Goal: Transaction & Acquisition: Obtain resource

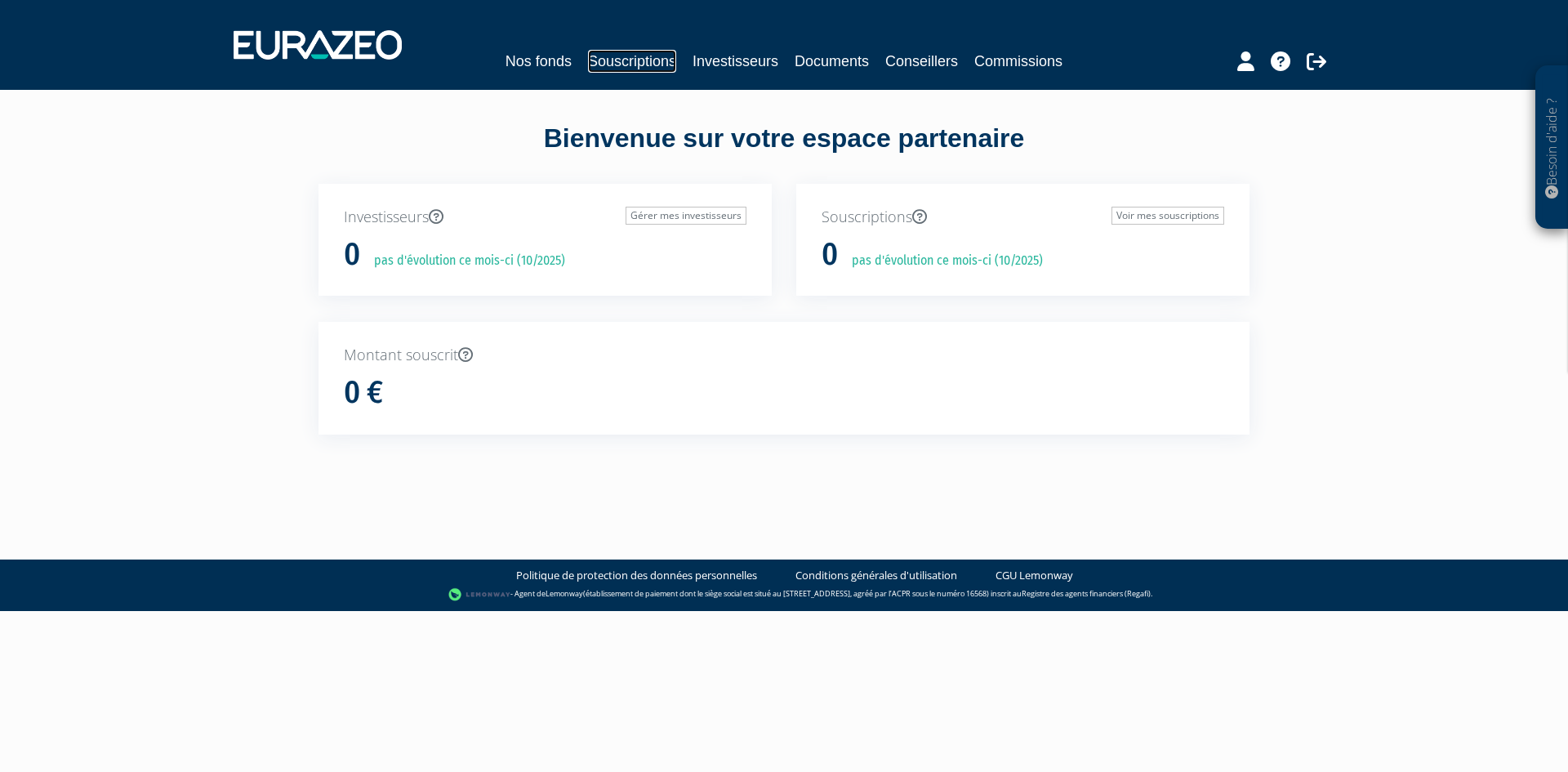
click at [614, 66] on link "Souscriptions" at bounding box center [632, 62] width 88 height 23
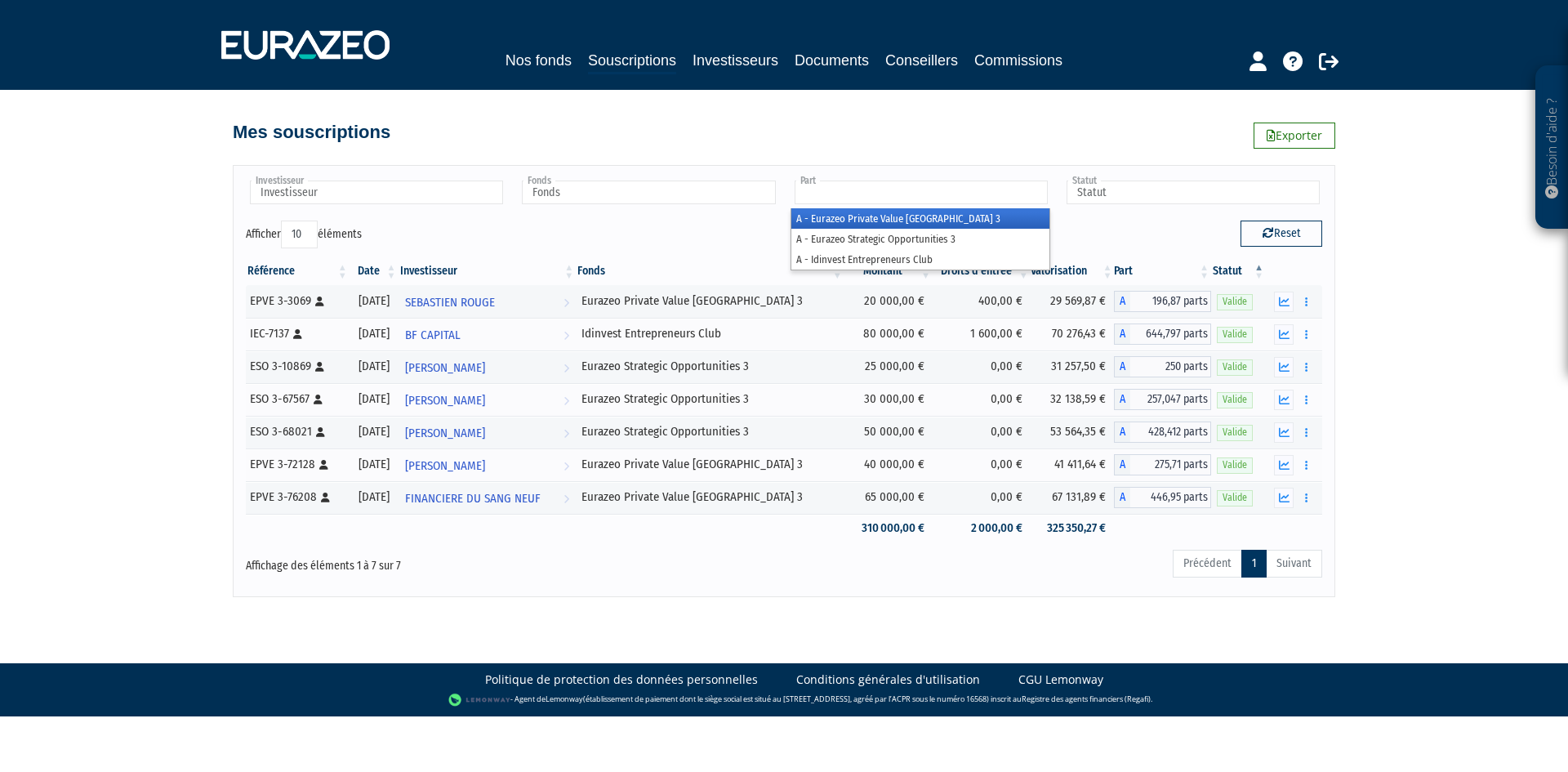
click at [896, 200] on input "text" at bounding box center [921, 192] width 253 height 23
type input "Part"
click at [940, 153] on div "Investisseur BF CAPITAL Clotilde Rillet FINANCIERE DU SANG NEUF Jean-Claude ANG…" at bounding box center [784, 372] width 931 height 447
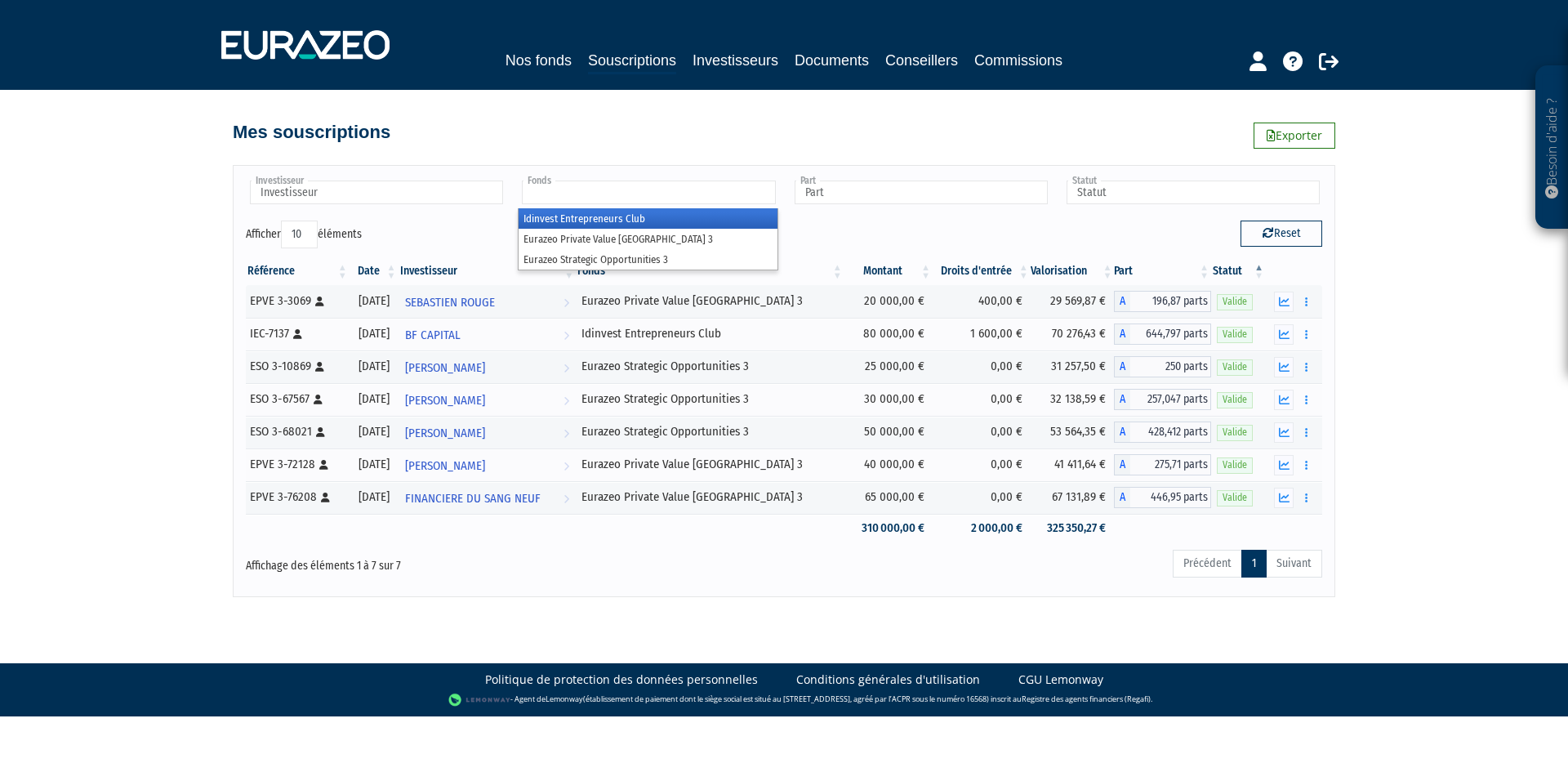
click at [734, 197] on input "text" at bounding box center [648, 192] width 253 height 23
type input "Fonds"
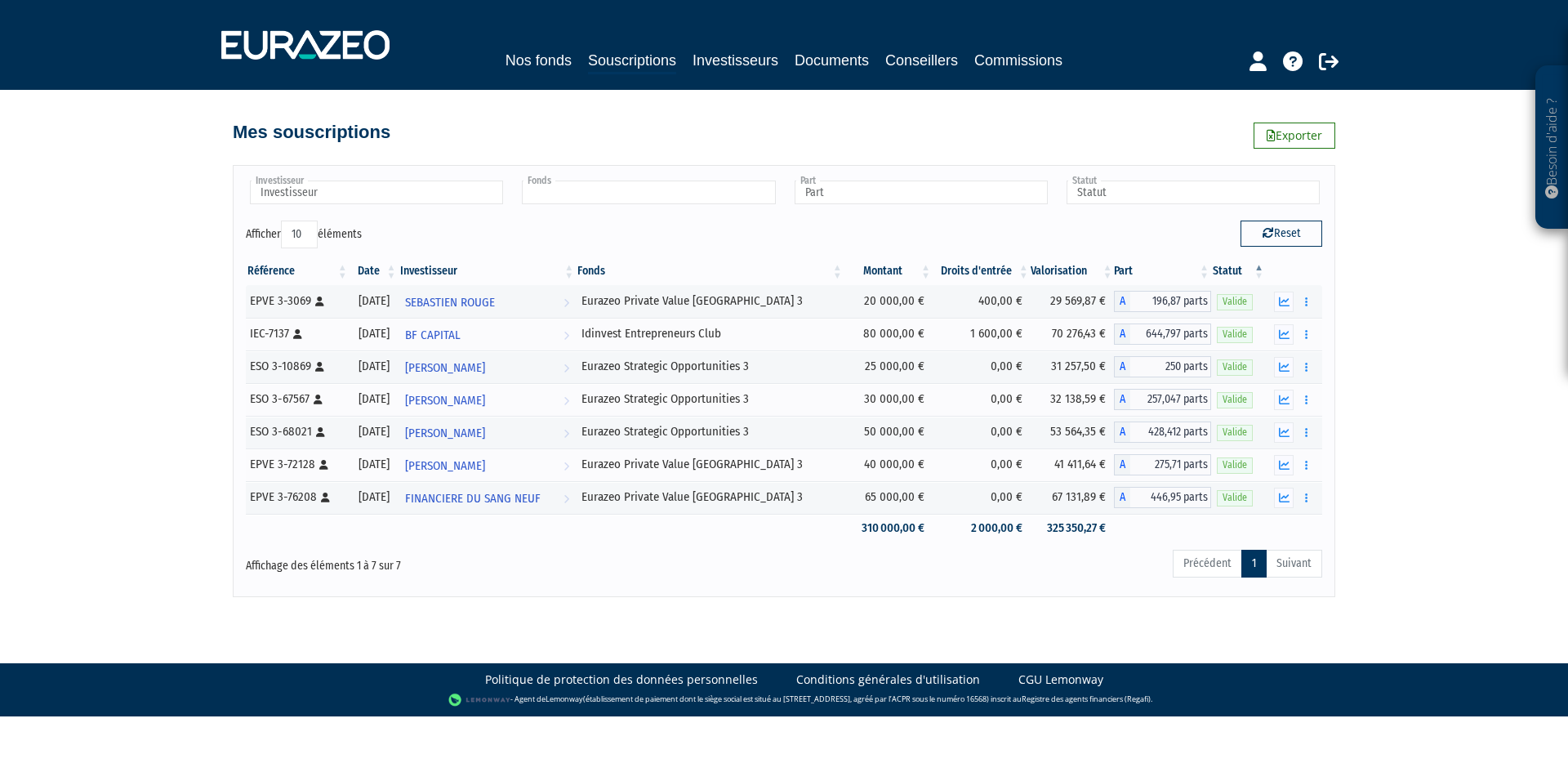
click at [605, 189] on input "text" at bounding box center [648, 192] width 253 height 23
type input "Fonds"
click at [641, 200] on input "text" at bounding box center [648, 192] width 253 height 23
type input "Fonds"
click at [754, 61] on link "Investisseurs" at bounding box center [735, 61] width 86 height 23
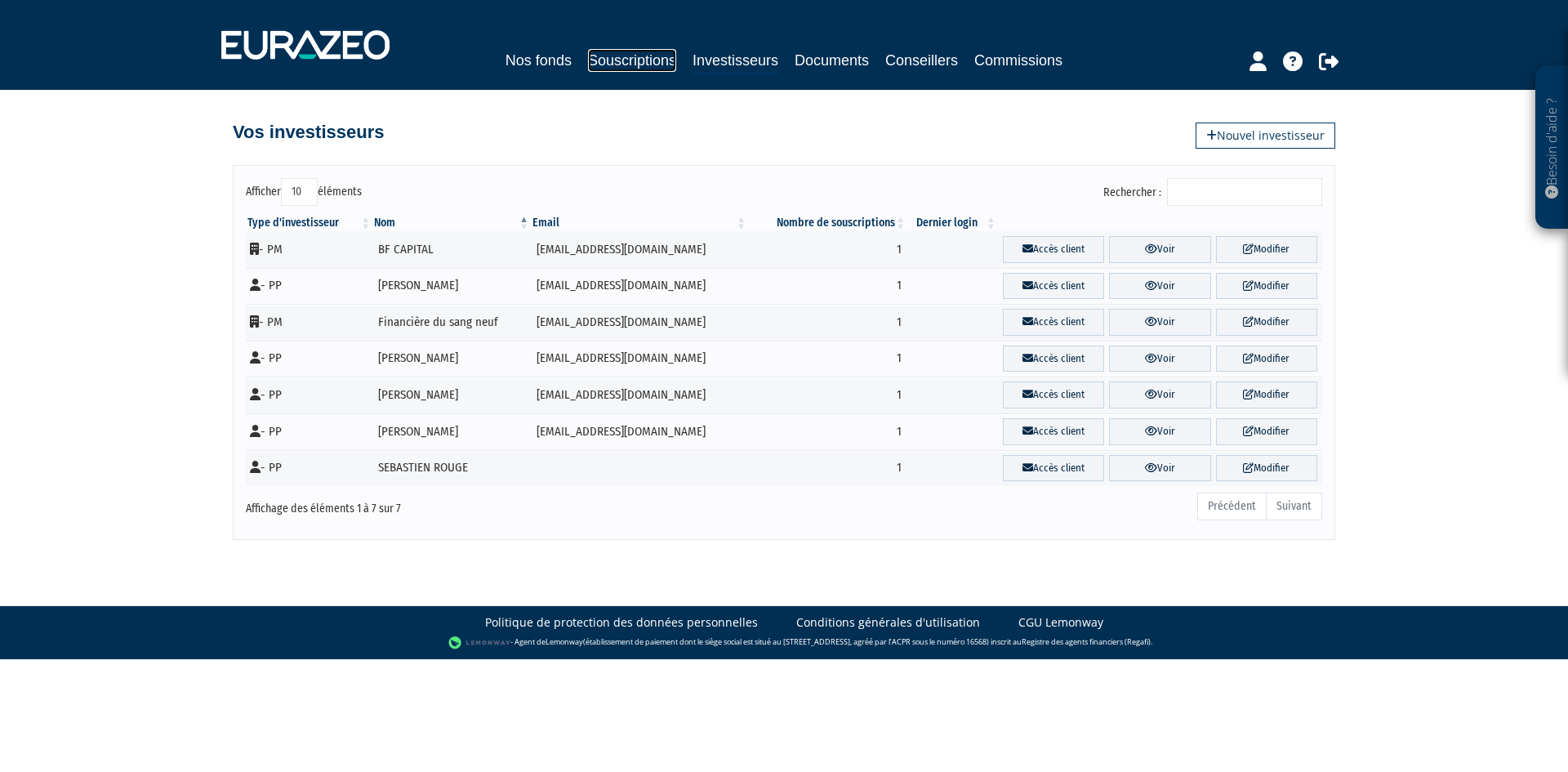
click at [637, 59] on link "Souscriptions" at bounding box center [632, 61] width 88 height 23
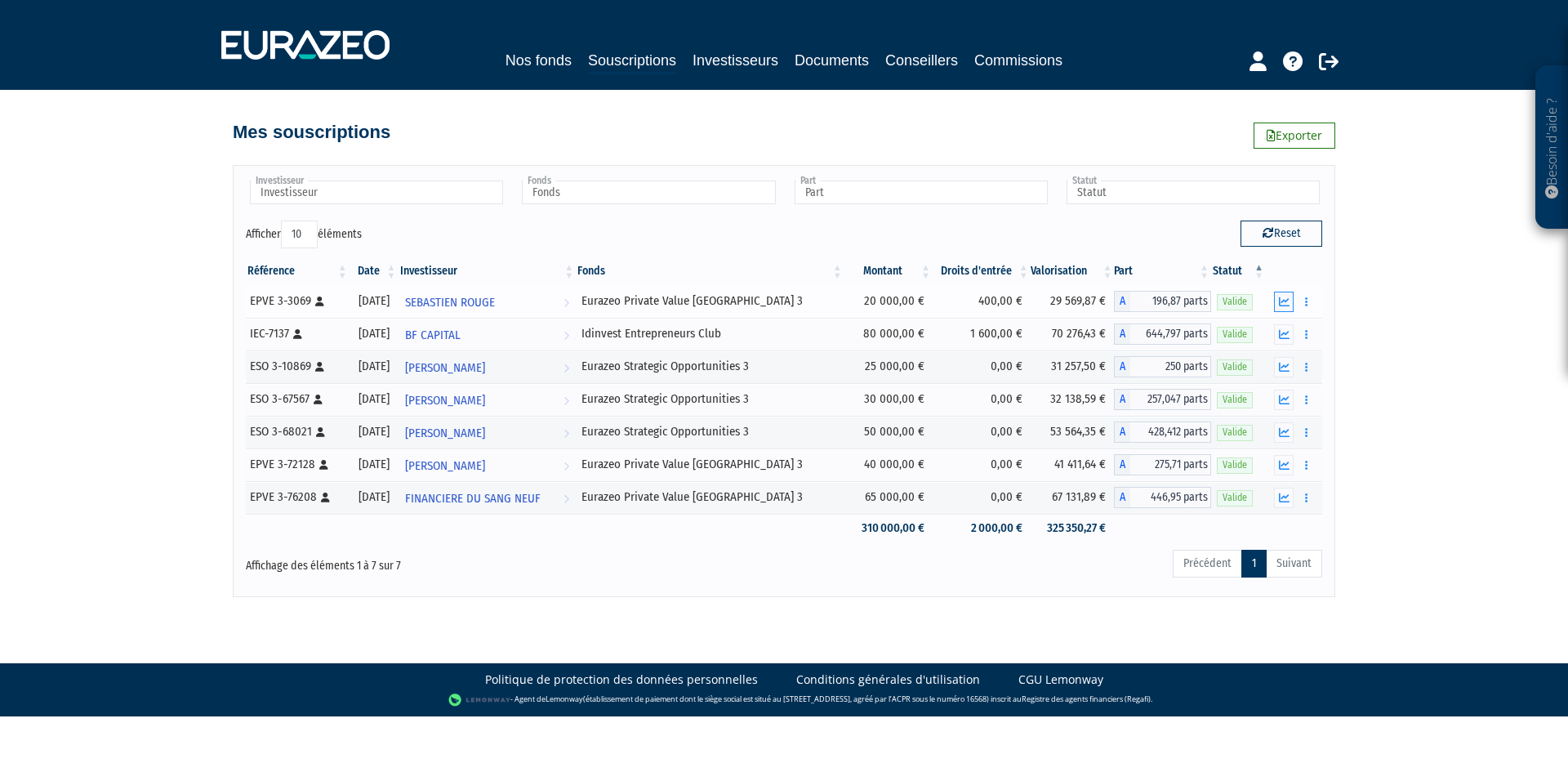
click at [1278, 298] on button "button" at bounding box center [1284, 301] width 20 height 21
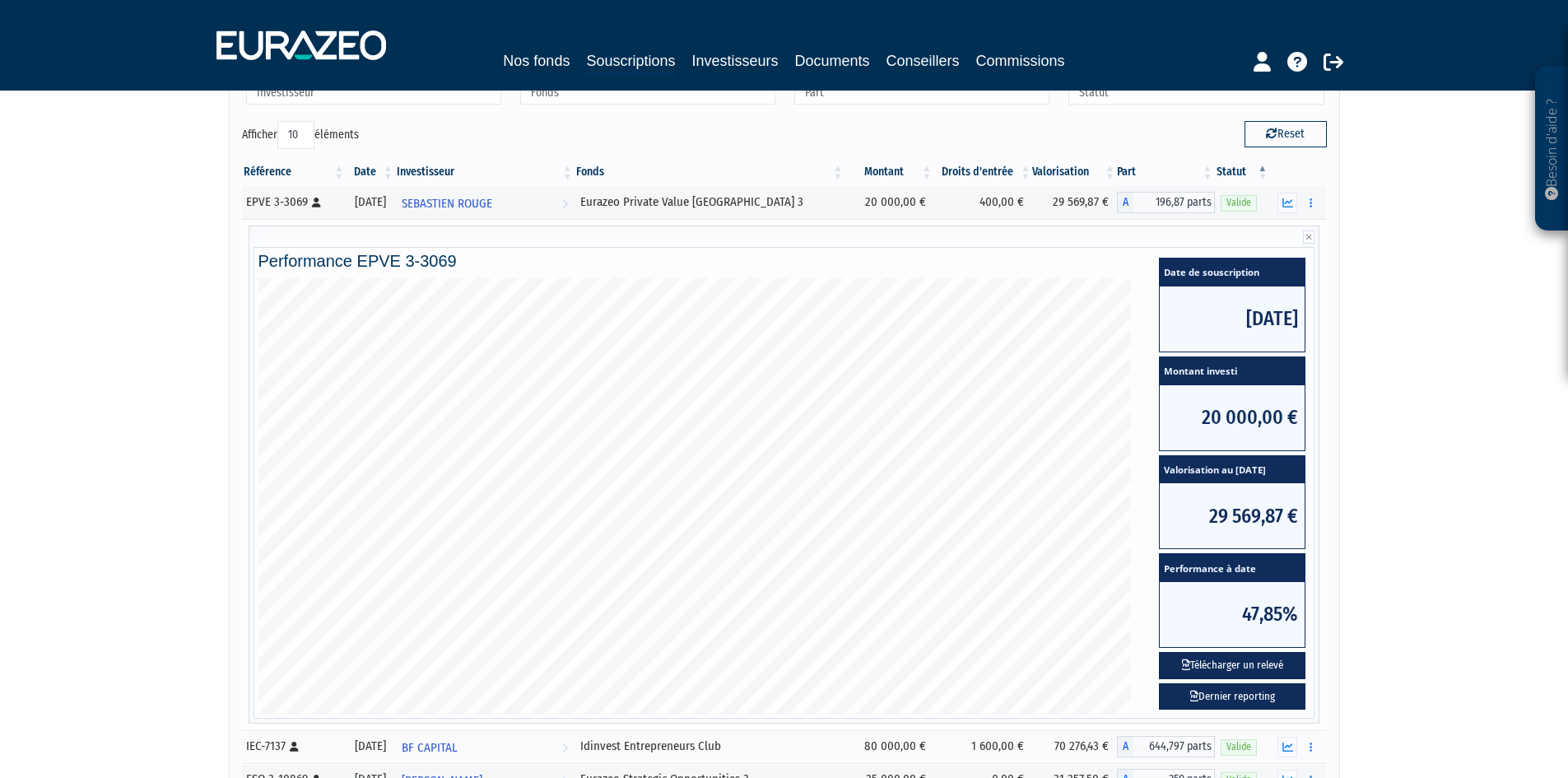
scroll to position [82, 0]
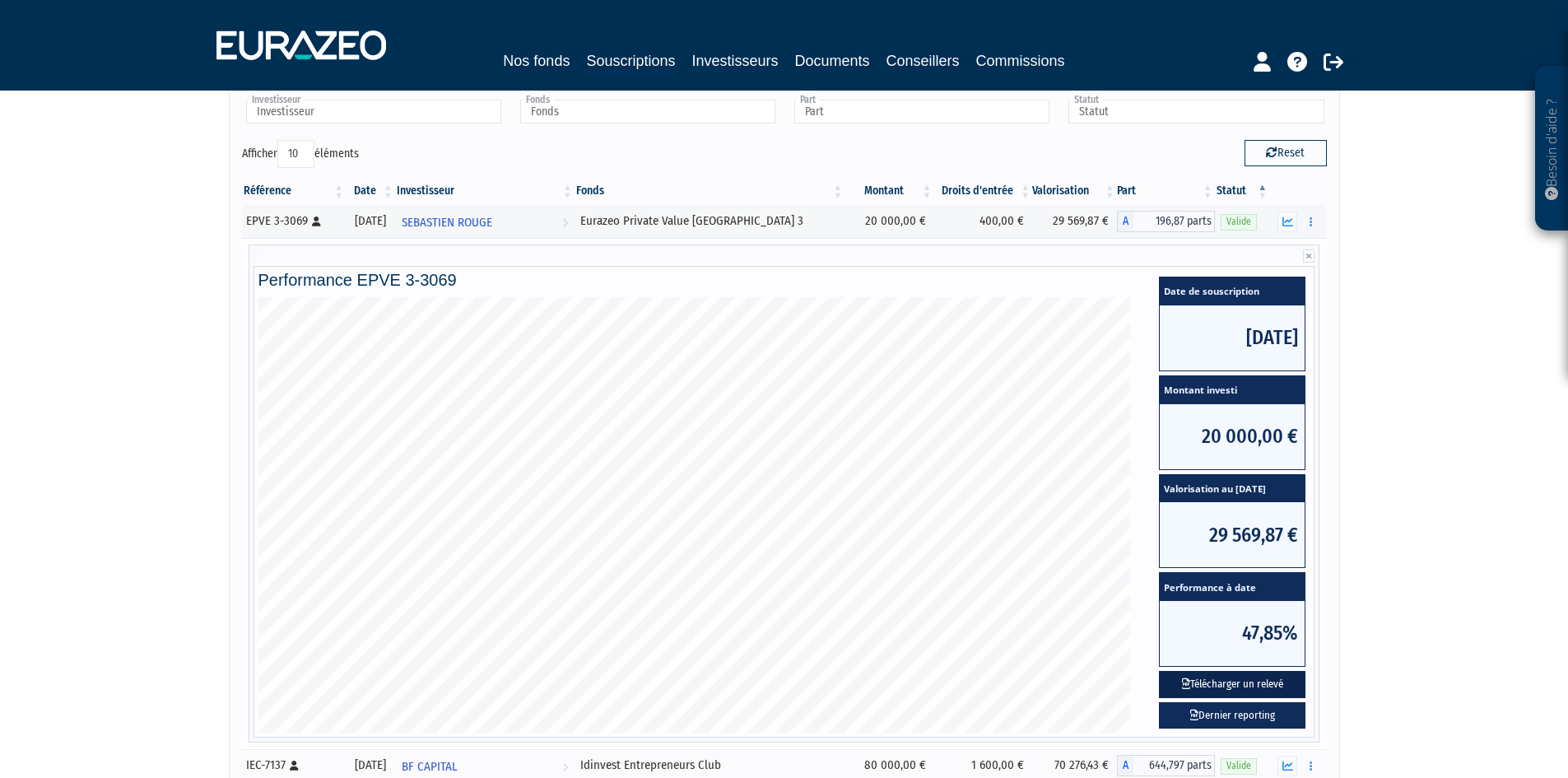
click at [1284, 680] on button "Télécharger un relevé" at bounding box center [1233, 684] width 146 height 27
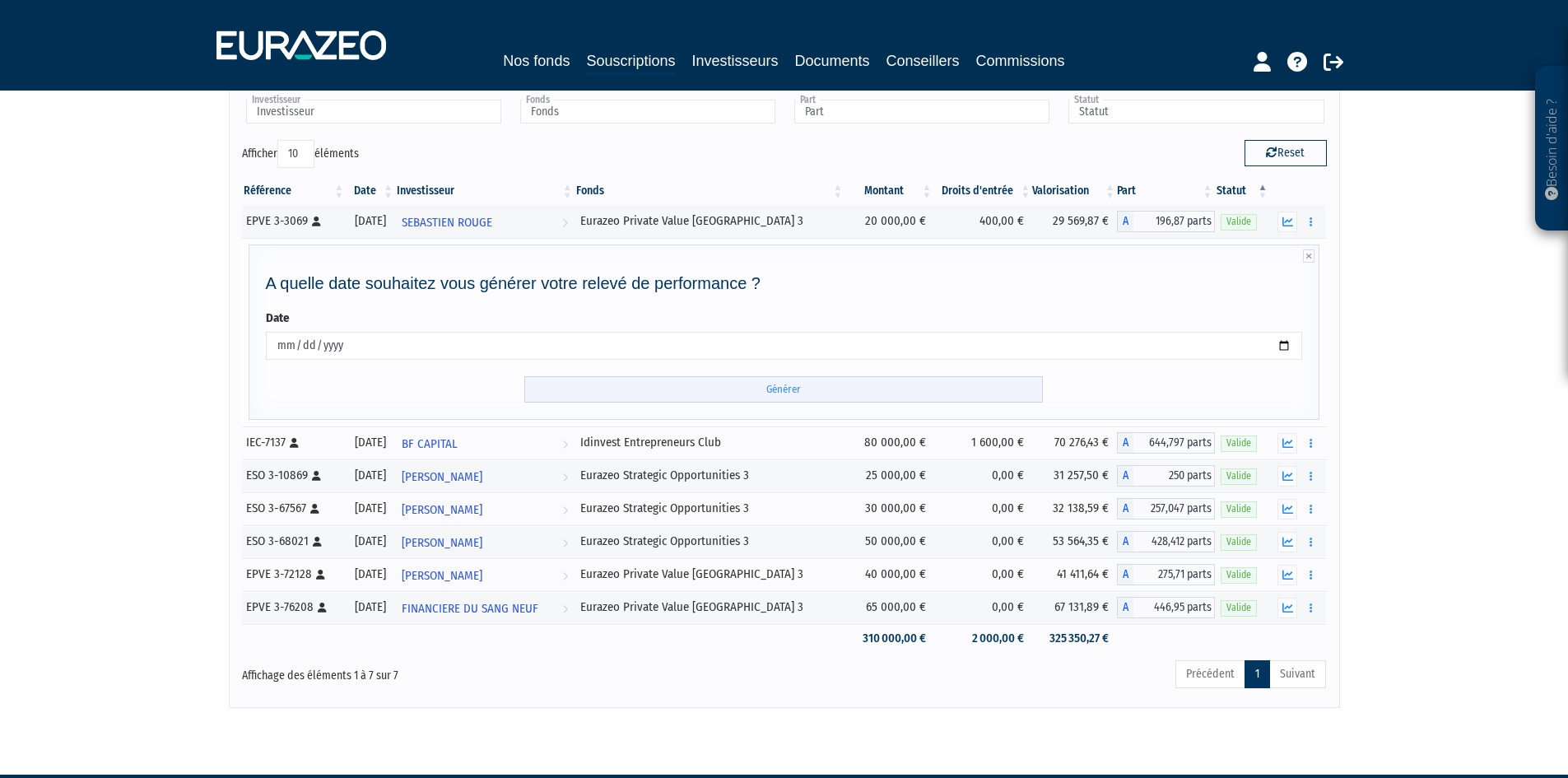
click at [747, 389] on input "Générer" at bounding box center [784, 389] width 519 height 27
click at [1306, 223] on button "button" at bounding box center [1310, 221] width 20 height 21
click at [1295, 219] on button "button" at bounding box center [1288, 221] width 20 height 21
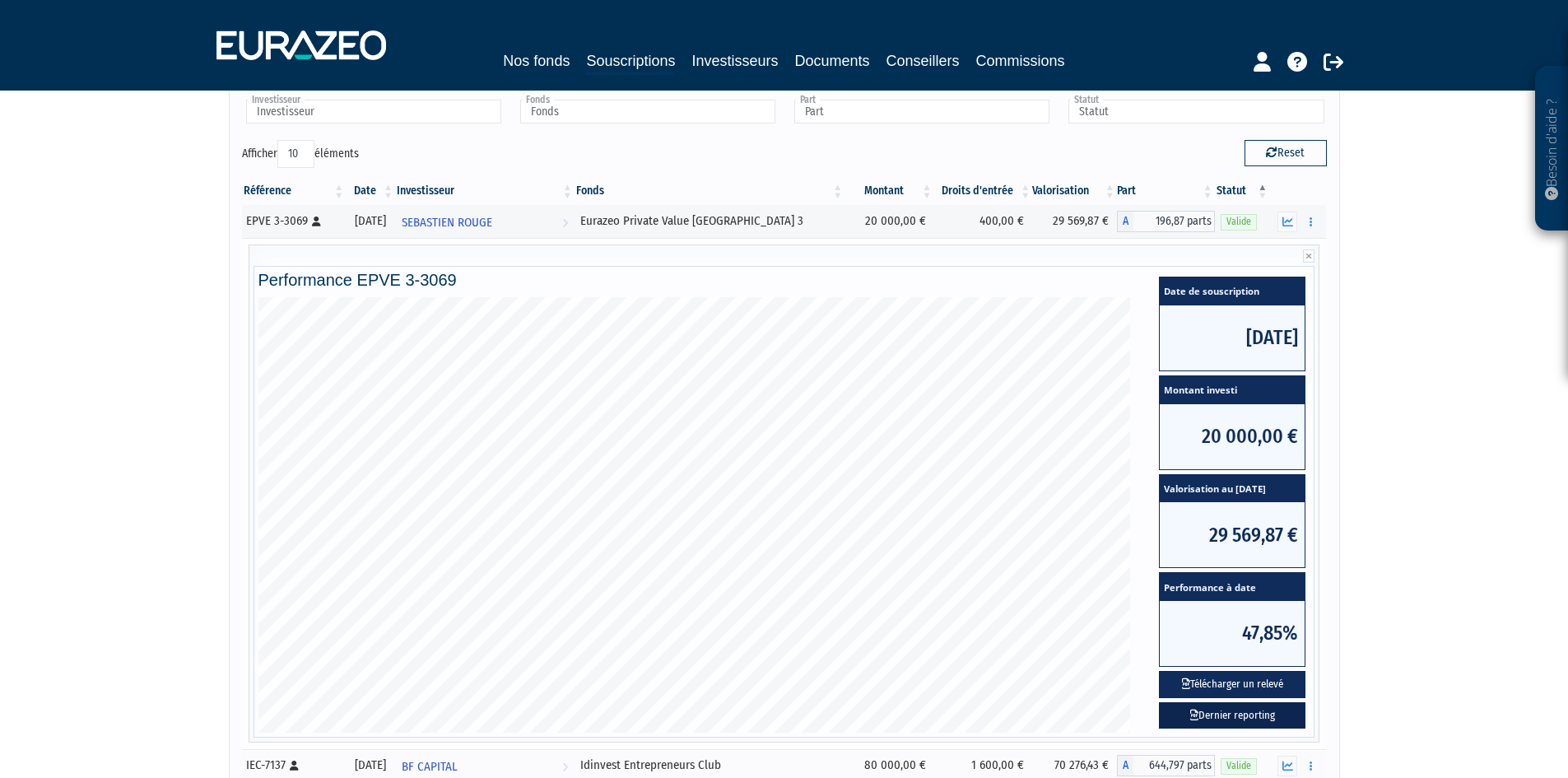
click at [1265, 715] on link "Dernier reporting" at bounding box center [1233, 716] width 146 height 27
